Goal: Check status: Check status

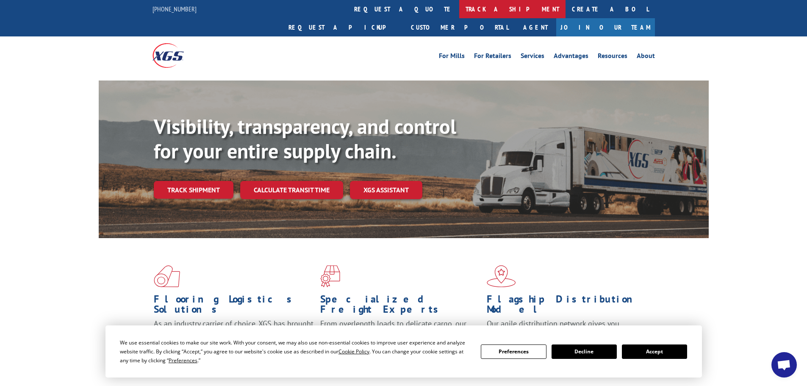
click at [459, 9] on link "track a shipment" at bounding box center [512, 9] width 106 height 18
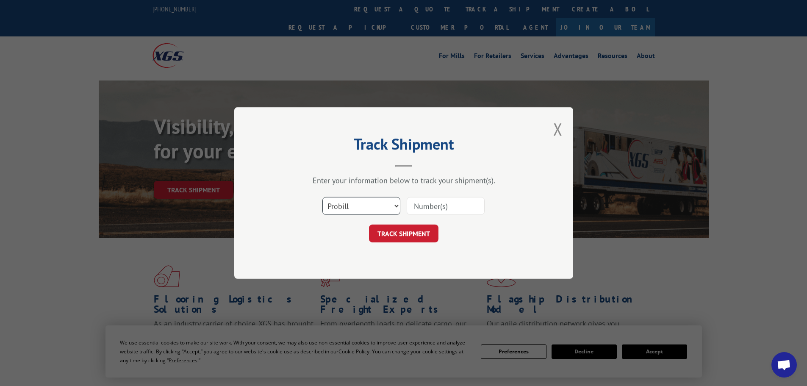
click at [346, 201] on select "Select category... Probill BOL PO" at bounding box center [361, 206] width 78 height 18
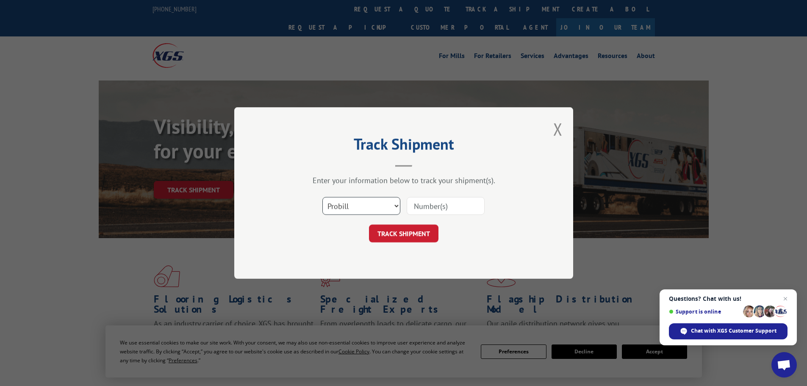
select select "bol"
click at [322, 197] on select "Select category... Probill BOL PO" at bounding box center [361, 206] width 78 height 18
click at [425, 206] on input at bounding box center [446, 206] width 78 height 18
paste input "7051851"
type input "7051851"
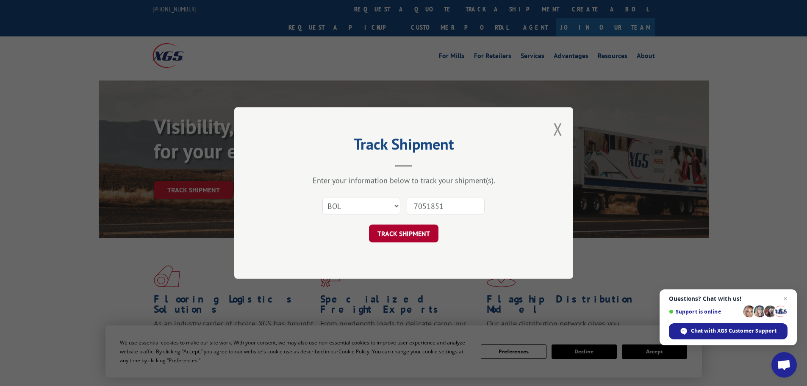
click at [413, 232] on button "TRACK SHIPMENT" at bounding box center [403, 233] width 69 height 18
